Goal: Information Seeking & Learning: Learn about a topic

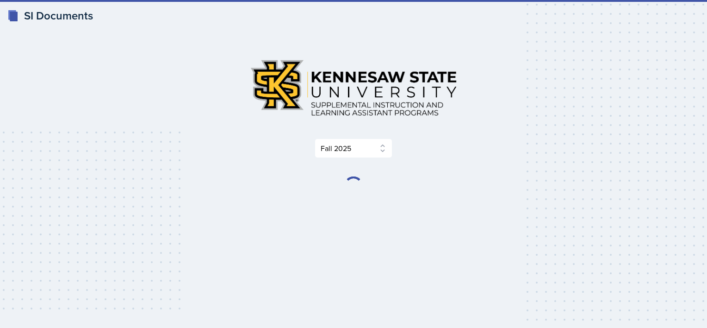
select select "2bed604d-1099-4043-b1bc-2365e8740244"
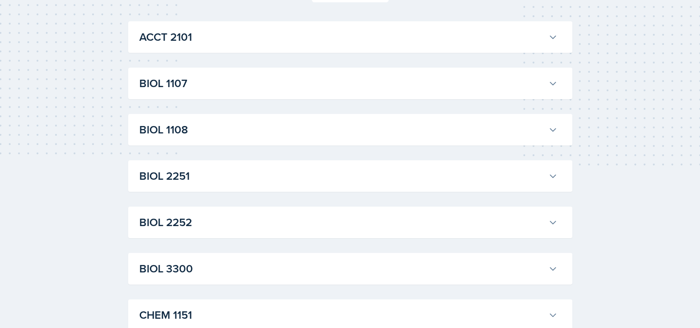
scroll to position [155, 0]
click at [298, 130] on h3 "BIOL 1108" at bounding box center [341, 130] width 405 height 17
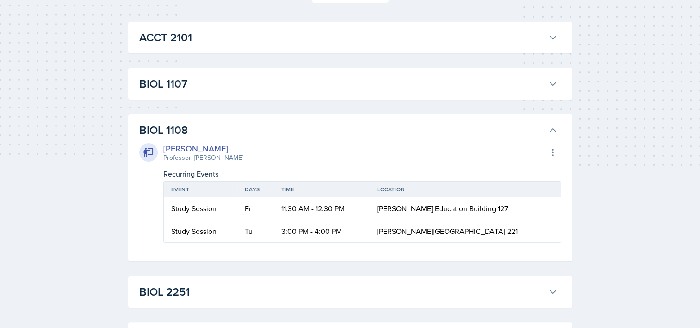
click at [309, 124] on h3 "BIOL 1108" at bounding box center [341, 130] width 405 height 17
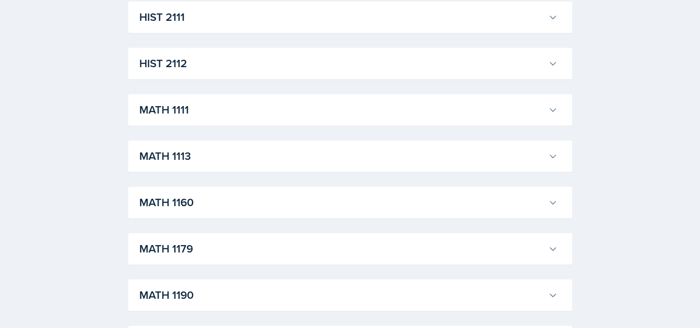
scroll to position [777, 0]
click at [309, 124] on div "MATH 1111 [PERSON_NAME] Professor: [PERSON_NAME] Export to Google Calendar Recu…" at bounding box center [350, 108] width 444 height 31
click at [412, 160] on h3 "MATH 1113" at bounding box center [341, 155] width 405 height 17
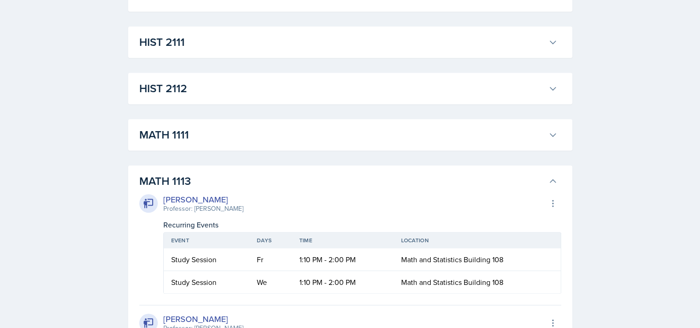
scroll to position [751, 0]
drag, startPoint x: 581, startPoint y: 135, endPoint x: 656, endPoint y: 109, distance: 79.5
click at [532, 131] on h3 "MATH 1111" at bounding box center [341, 134] width 405 height 17
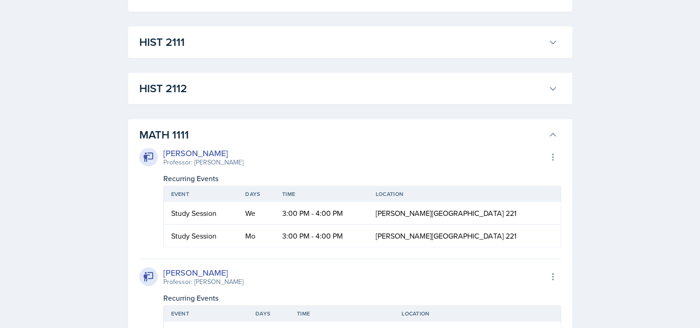
click at [555, 142] on button "MATH 1111" at bounding box center [348, 134] width 422 height 20
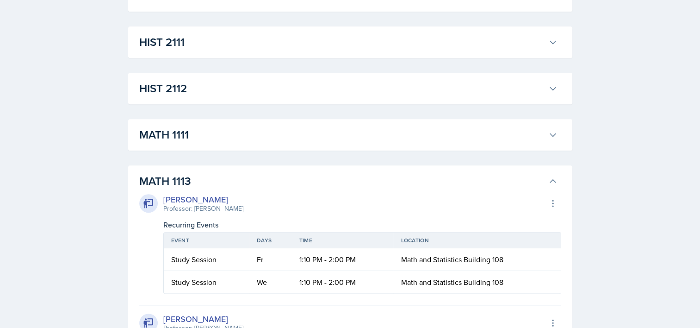
click at [546, 179] on button "MATH 1113" at bounding box center [348, 181] width 422 height 20
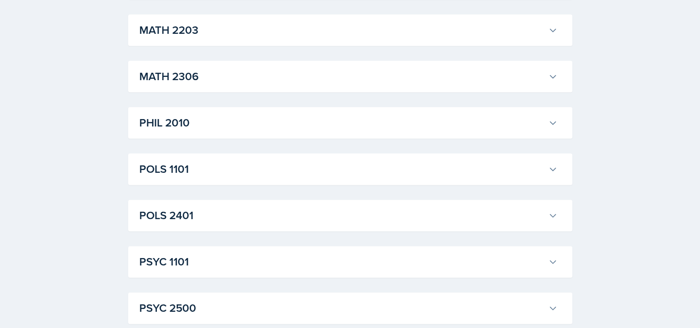
scroll to position [1134, 0]
click at [548, 171] on icon at bounding box center [552, 168] width 9 height 9
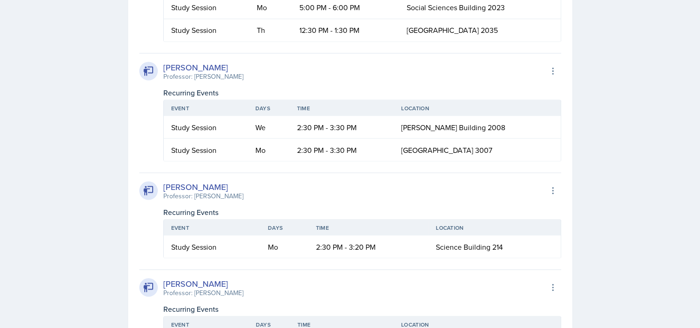
scroll to position [1709, 0]
